Goal: Information Seeking & Learning: Learn about a topic

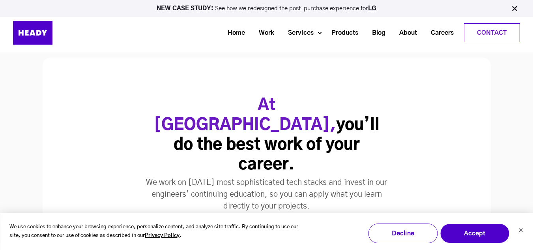
scroll to position [1488, 0]
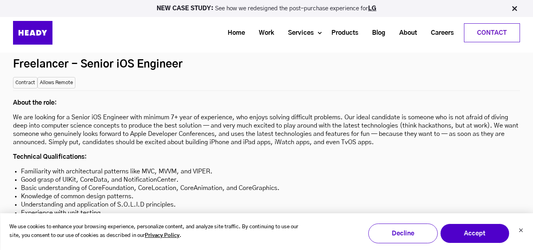
scroll to position [2080, 0]
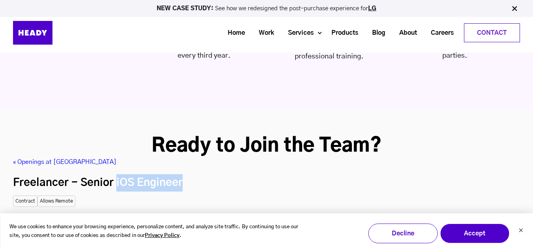
drag, startPoint x: 115, startPoint y: 144, endPoint x: 206, endPoint y: 149, distance: 91.3
click at [206, 174] on h2 "Freelancer - Senior iOS Engineer" at bounding box center [266, 182] width 507 height 17
copy h2 "iOS Engineer"
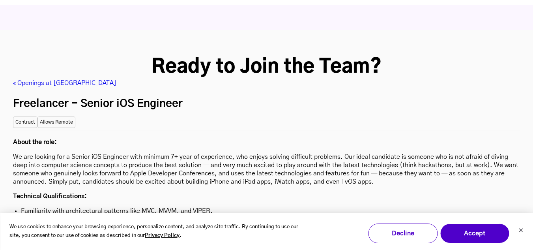
scroll to position [2198, 0]
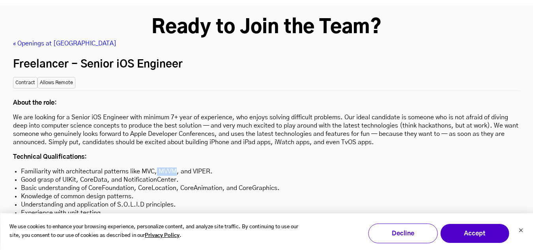
drag, startPoint x: 156, startPoint y: 129, endPoint x: 176, endPoint y: 133, distance: 20.5
click at [176, 167] on li "Familiarity with architectural patterns like MVC, MVVM, and VIPER." at bounding box center [266, 171] width 491 height 8
copy li "MVVM"
drag, startPoint x: 192, startPoint y: 131, endPoint x: 208, endPoint y: 134, distance: 16.6
click at [208, 167] on li "Familiarity with architectural patterns like MVC, MVVM, and VIPER." at bounding box center [266, 171] width 491 height 8
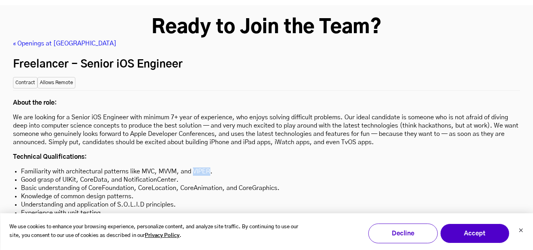
copy li "VIPER"
drag, startPoint x: 81, startPoint y: 140, endPoint x: 106, endPoint y: 140, distance: 24.9
click at [106, 176] on li "Good grasp of UIKit, CoreData, and NotificationCenter." at bounding box center [266, 180] width 491 height 8
copy li "CoreData"
click at [97, 192] on li "Knowledge of common design patterns." at bounding box center [266, 196] width 491 height 8
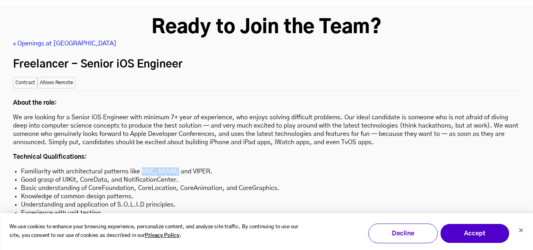
drag, startPoint x: 140, startPoint y: 132, endPoint x: 178, endPoint y: 134, distance: 37.5
click at [178, 167] on li "Familiarity with architectural patterns like MVC, MVVM, and VIPER." at bounding box center [266, 171] width 491 height 8
click at [149, 167] on li "Familiarity with architectural patterns like MVC, MVVM, and VIPER." at bounding box center [266, 171] width 491 height 8
drag, startPoint x: 141, startPoint y: 131, endPoint x: 153, endPoint y: 127, distance: 12.2
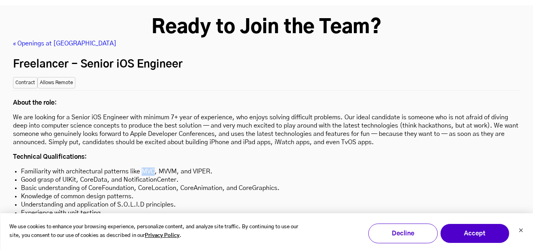
click at [153, 167] on li "Familiarity with architectural patterns like MVC, MVVM, and VIPER." at bounding box center [266, 171] width 491 height 8
drag, startPoint x: 63, startPoint y: 140, endPoint x: 191, endPoint y: 142, distance: 127.4
click at [191, 176] on li "Good grasp of UIKit, CoreData, and NotificationCenter." at bounding box center [266, 180] width 491 height 8
copy li "UIKit, CoreData, and NotificationCenter."
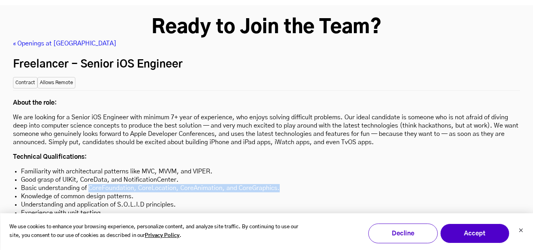
drag, startPoint x: 88, startPoint y: 145, endPoint x: 282, endPoint y: 144, distance: 194.1
click at [282, 184] on li "Basic understanding of CoreFoundation, CoreLocation, CoreAnimation, and CoreGra…" at bounding box center [266, 188] width 491 height 8
copy li "CoreFoundation, CoreLocation, CoreAnimation, and CoreGraphics."
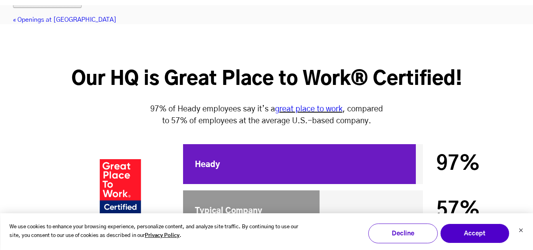
scroll to position [2198, 0]
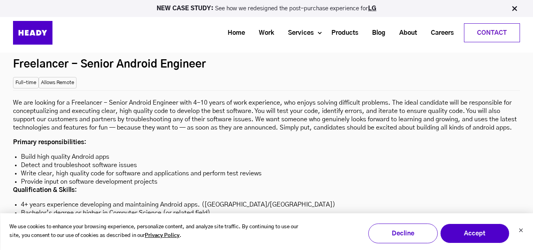
click at [204, 200] on li "4+ years experience developing and maintaining Android apps. ([GEOGRAPHIC_DATA]…" at bounding box center [266, 204] width 491 height 8
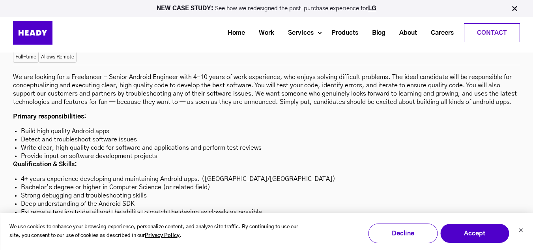
scroll to position [2238, 0]
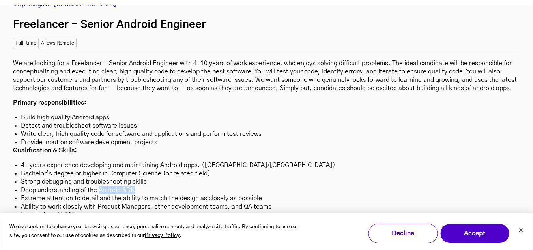
drag, startPoint x: 98, startPoint y: 150, endPoint x: 133, endPoint y: 148, distance: 35.2
click at [133, 186] on li "Deep understanding of the Android SDK" at bounding box center [266, 190] width 491 height 8
copy li "Android SDK"
click at [147, 194] on li "Extreme attention to detail and the ability to match the design as closely as p…" at bounding box center [266, 198] width 491 height 8
drag, startPoint x: 97, startPoint y: 151, endPoint x: 140, endPoint y: 147, distance: 43.2
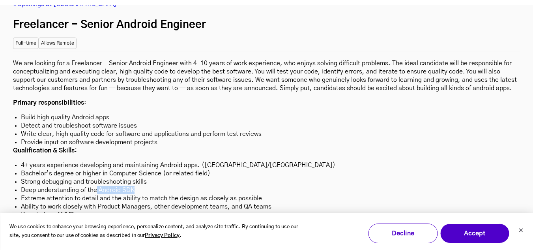
click at [140, 186] on li "Deep understanding of the Android SDK" at bounding box center [266, 190] width 491 height 8
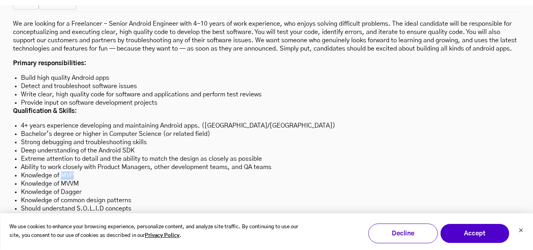
drag, startPoint x: 62, startPoint y: 136, endPoint x: 75, endPoint y: 136, distance: 13.8
click at [75, 171] on li "Knowledge of MVP" at bounding box center [266, 175] width 491 height 8
drag, startPoint x: 62, startPoint y: 142, endPoint x: 88, endPoint y: 142, distance: 26.8
click at [88, 179] on li "Knowledge of MVVM" at bounding box center [266, 183] width 491 height 8
drag, startPoint x: 64, startPoint y: 153, endPoint x: 80, endPoint y: 149, distance: 16.2
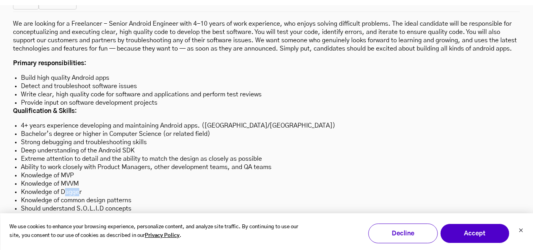
click at [80, 188] on li "Knowledge of Dagger" at bounding box center [266, 192] width 491 height 8
drag, startPoint x: 77, startPoint y: 168, endPoint x: 106, endPoint y: 168, distance: 29.6
click at [106, 204] on li "Should understand S.O.L.I.D concepts" at bounding box center [266, 208] width 491 height 8
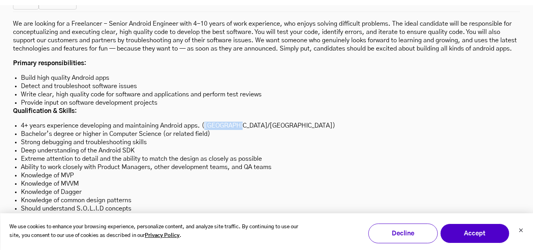
drag, startPoint x: 203, startPoint y: 86, endPoint x: 232, endPoint y: 84, distance: 29.3
click at [232, 121] on li "4+ years experience developing and maintaining Android apps. (Kotlin/Java)" at bounding box center [266, 125] width 491 height 8
drag, startPoint x: 97, startPoint y: 110, endPoint x: 138, endPoint y: 111, distance: 40.3
click at [138, 146] on li "Deep understanding of the Android SDK" at bounding box center [266, 150] width 491 height 8
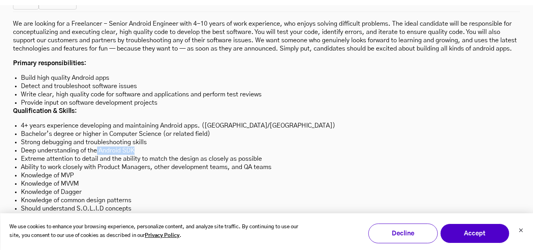
click at [138, 146] on li "Deep understanding of the Android SDK" at bounding box center [266, 150] width 491 height 8
drag, startPoint x: 99, startPoint y: 111, endPoint x: 139, endPoint y: 108, distance: 40.4
click at [139, 146] on li "Deep understanding of the Android SDK" at bounding box center [266, 150] width 491 height 8
copy li "Android SDK"
drag, startPoint x: 60, startPoint y: 145, endPoint x: 69, endPoint y: 145, distance: 8.3
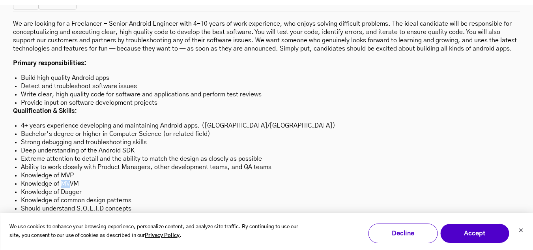
click at [69, 179] on li "Knowledge of MVVM" at bounding box center [266, 183] width 491 height 8
drag, startPoint x: 63, startPoint y: 153, endPoint x: 80, endPoint y: 155, distance: 17.4
click at [80, 188] on li "Knowledge of Dagger" at bounding box center [266, 192] width 491 height 8
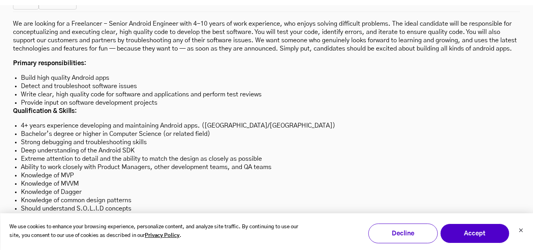
drag, startPoint x: 130, startPoint y: 179, endPoint x: 82, endPoint y: 186, distance: 48.6
click at [82, 186] on ul "4+ years experience developing and maintaining Android apps. (Kotlin/Java) Bach…" at bounding box center [266, 179] width 507 height 116
click at [82, 221] on li "Experience in Coroutines and Flow" at bounding box center [266, 225] width 491 height 8
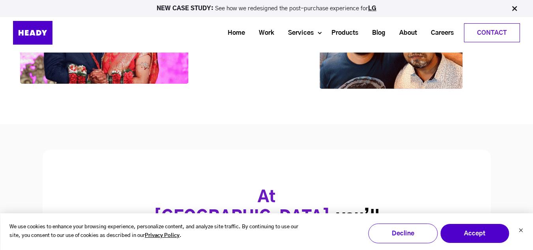
scroll to position [1449, 0]
